Goal: Find specific page/section: Find specific page/section

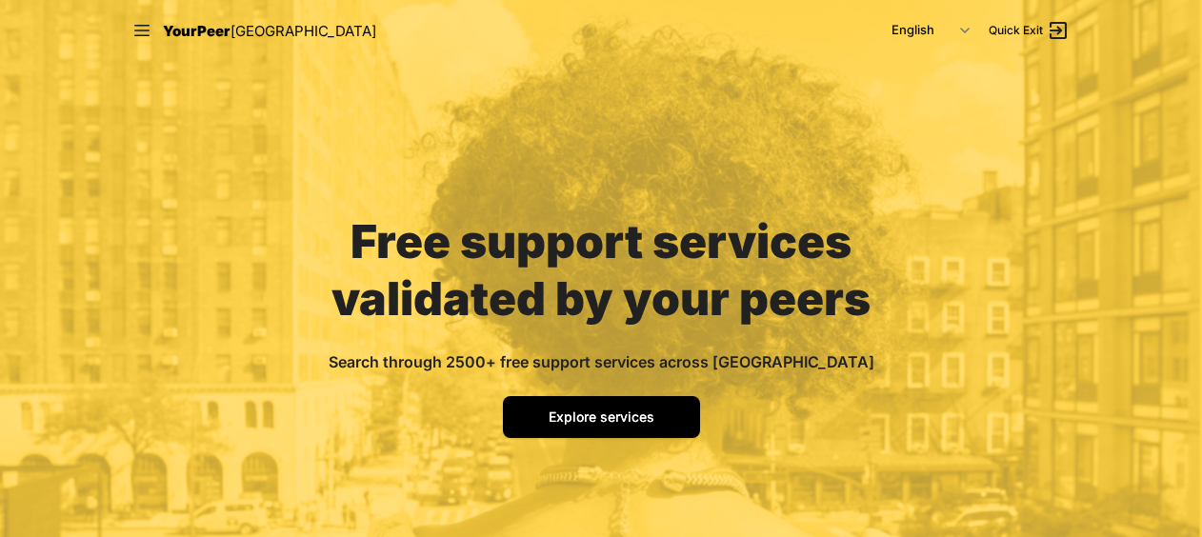
click at [623, 436] on link "Explore services" at bounding box center [601, 417] width 197 height 42
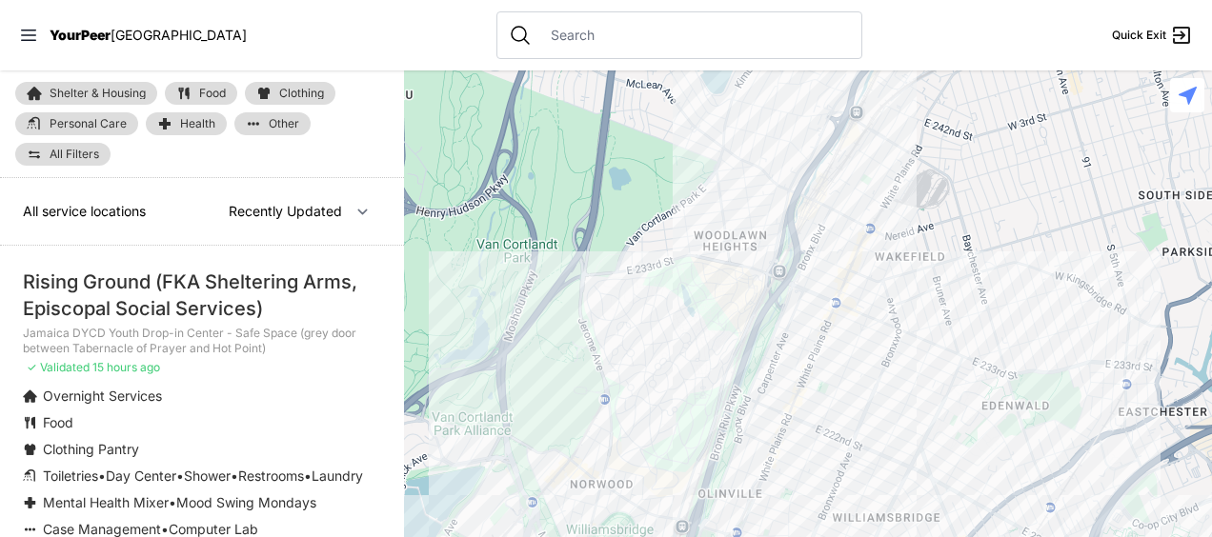
select select "nearby"
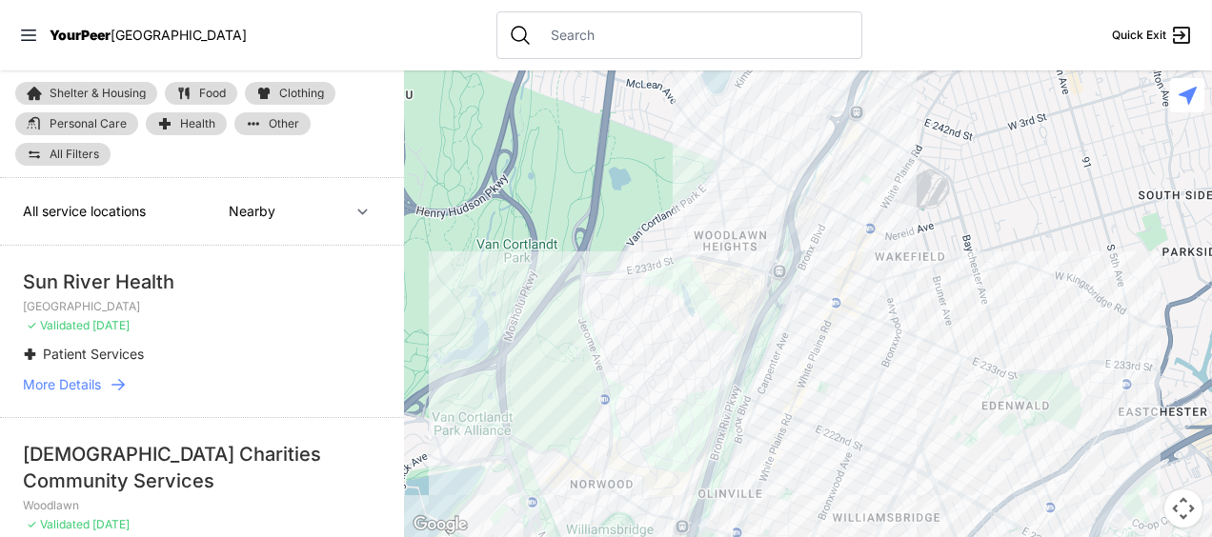
click at [273, 127] on span "Other" at bounding box center [284, 123] width 30 height 11
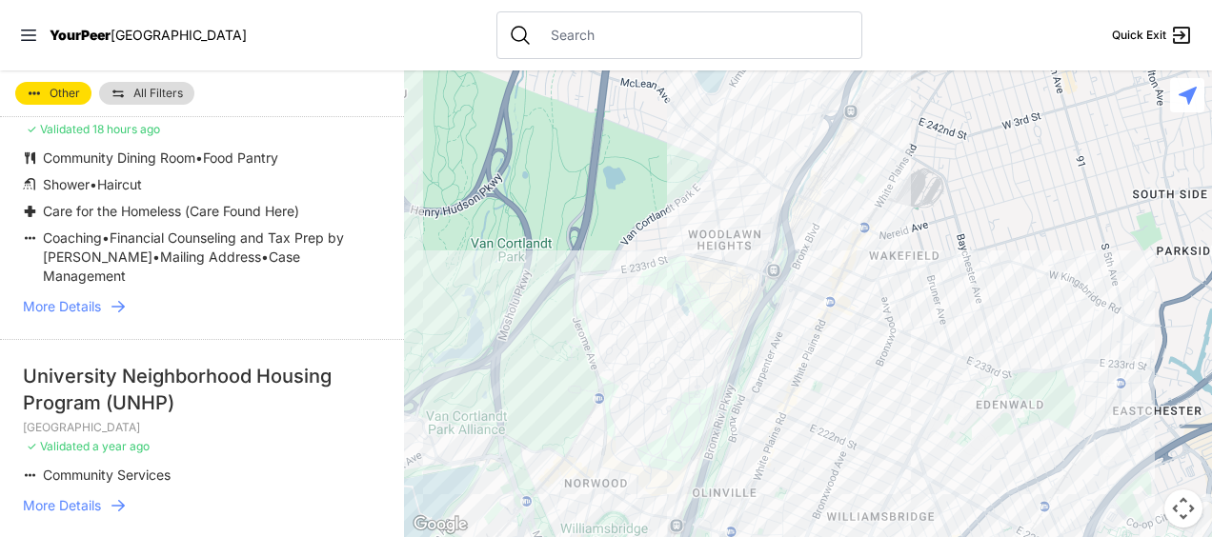
scroll to position [3772, 0]
click at [92, 34] on span "YourPeer" at bounding box center [80, 35] width 61 height 16
